Goal: Navigation & Orientation: Understand site structure

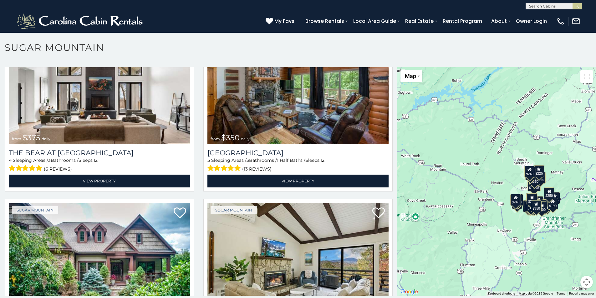
scroll to position [18, 0]
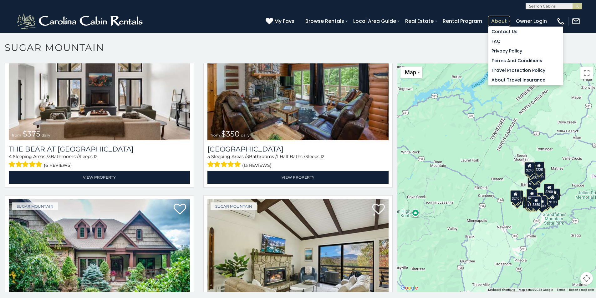
click at [501, 22] on link "About" at bounding box center [499, 21] width 22 height 11
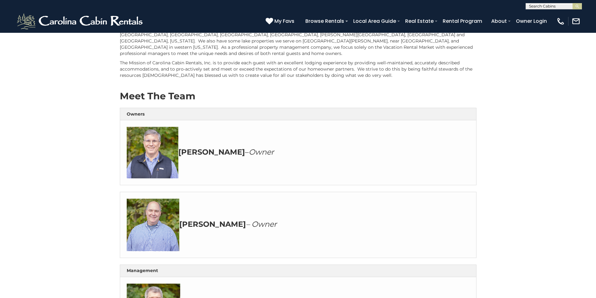
scroll to position [156, 0]
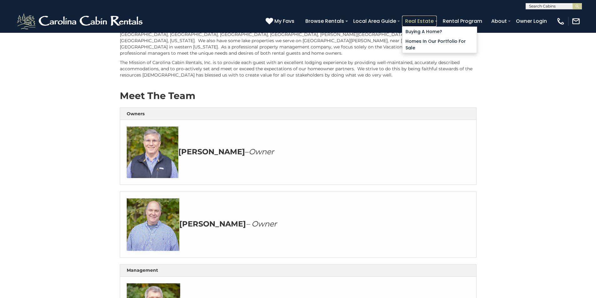
click at [433, 23] on link "Real Estate" at bounding box center [419, 21] width 35 height 11
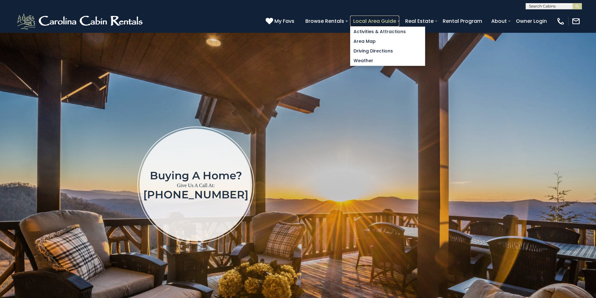
click at [380, 18] on link "Local Area Guide" at bounding box center [374, 21] width 49 height 11
